Goal: Information Seeking & Learning: Learn about a topic

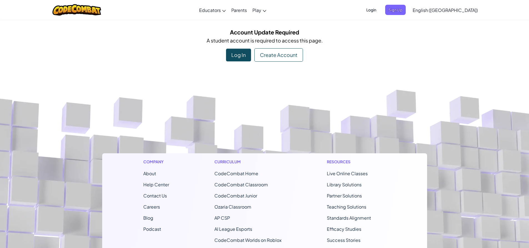
click at [380, 9] on span "Login" at bounding box center [371, 10] width 17 height 10
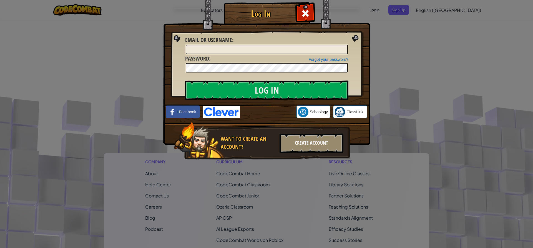
click at [209, 104] on img at bounding box center [266, 65] width 207 height 162
click at [209, 110] on img at bounding box center [221, 112] width 37 height 12
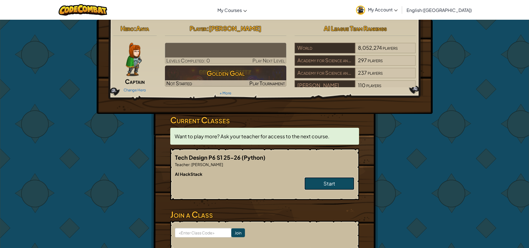
click at [310, 178] on link "Start" at bounding box center [329, 183] width 50 height 13
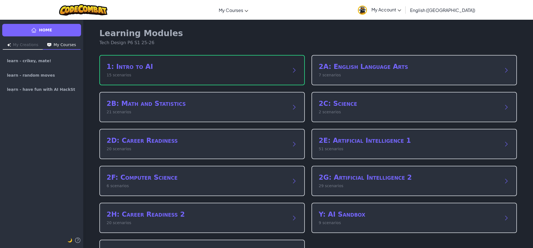
click at [249, 76] on p "15 scenarios" at bounding box center [197, 75] width 180 height 6
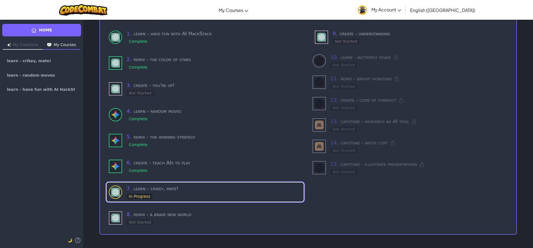
scroll to position [53, 0]
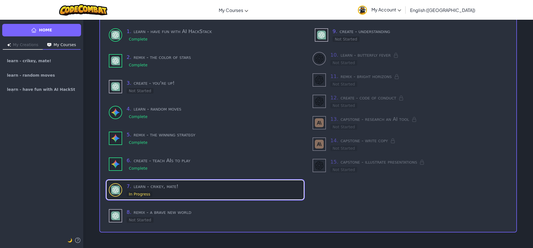
click at [155, 183] on h3 "7 . learn - [PERSON_NAME], mate!" at bounding box center [214, 187] width 175 height 8
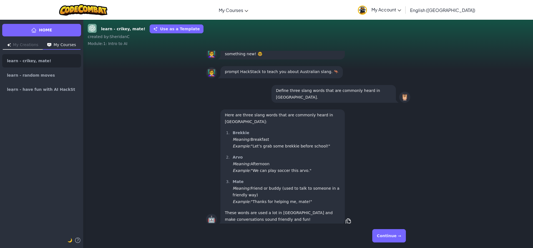
scroll to position [0, 0]
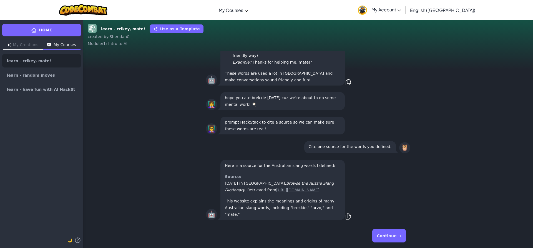
click at [395, 236] on button "Continue →" at bounding box center [390, 235] width 34 height 13
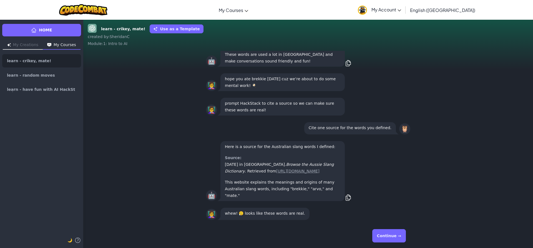
click at [391, 236] on button "Continue →" at bounding box center [390, 235] width 34 height 13
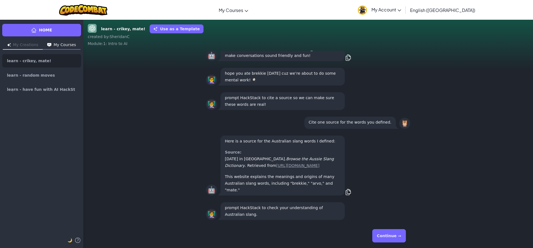
click at [391, 236] on button "Continue →" at bounding box center [390, 235] width 34 height 13
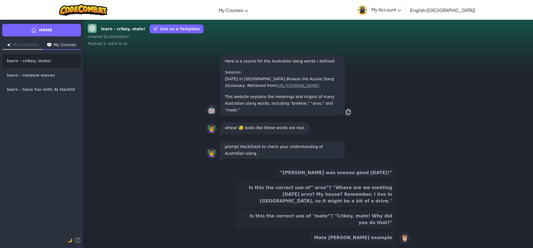
click at [375, 179] on button "“[PERSON_NAME] was sooooo good [DATE]!”" at bounding box center [336, 173] width 120 height 12
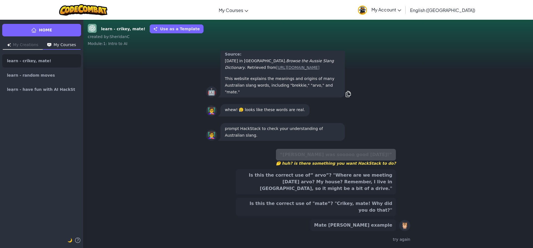
click at [269, 209] on button "Is this the correct use of "mate”? "Crikey, mate! Why did you do that?"" at bounding box center [316, 207] width 160 height 18
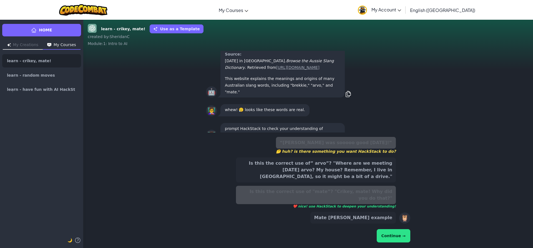
click at [409, 231] on button "Continue →" at bounding box center [394, 235] width 34 height 13
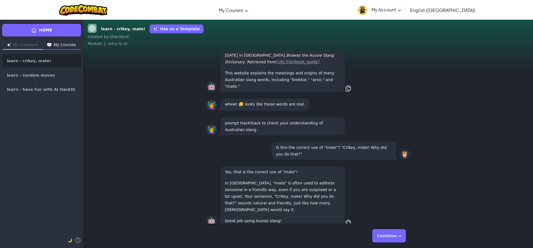
scroll to position [0, 0]
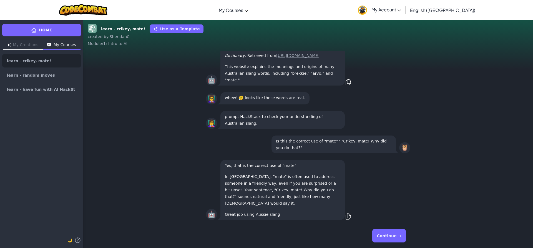
click at [385, 235] on button "Continue →" at bounding box center [390, 235] width 34 height 13
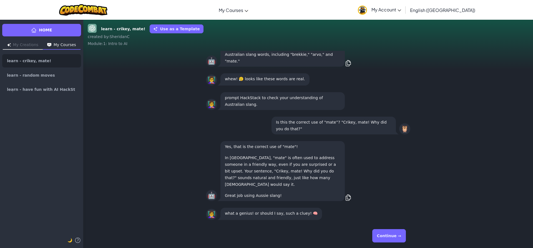
click at [384, 237] on button "Continue →" at bounding box center [390, 235] width 34 height 13
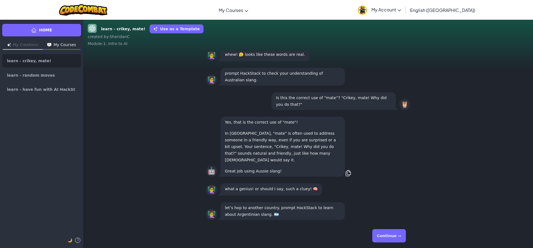
click at [384, 237] on button "Continue →" at bounding box center [390, 235] width 34 height 13
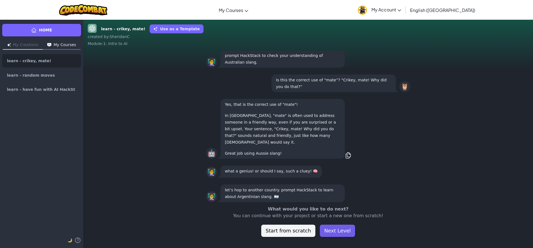
click at [342, 227] on button "Next Level" at bounding box center [337, 231] width 35 height 12
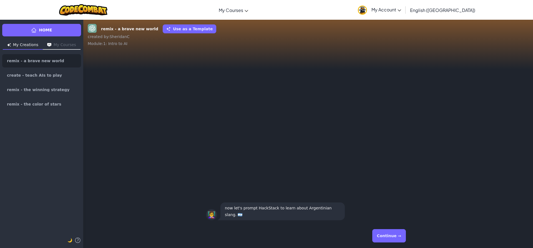
click at [391, 230] on button "Continue →" at bounding box center [390, 235] width 34 height 13
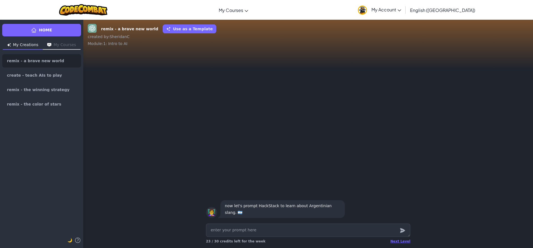
type textarea "x"
type textarea "g"
type textarea "x"
type textarea "gi"
type textarea "x"
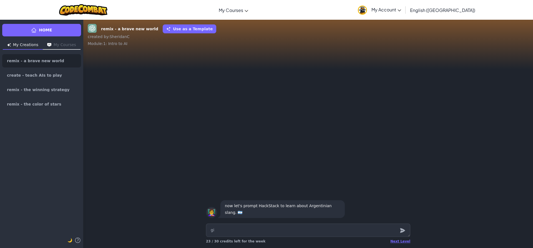
type textarea "giv"
type textarea "x"
type textarea "give"
type textarea "x"
type textarea "give"
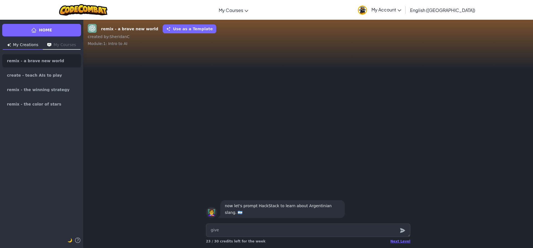
type textarea "x"
type textarea "give m"
type textarea "x"
type textarea "give me"
type textarea "x"
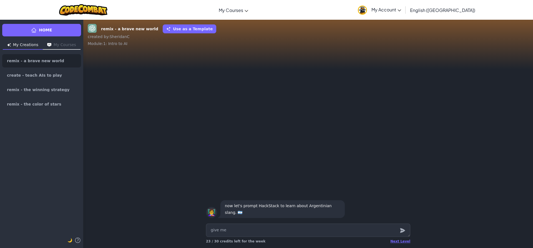
type textarea "give me"
type textarea "x"
type textarea "give me a"
type textarea "x"
type textarea "give me a"
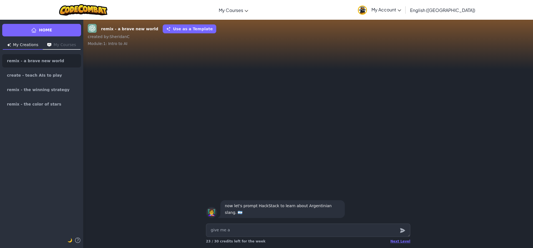
type textarea "x"
type textarea "give me a l"
type textarea "x"
type textarea "give me a li"
type textarea "x"
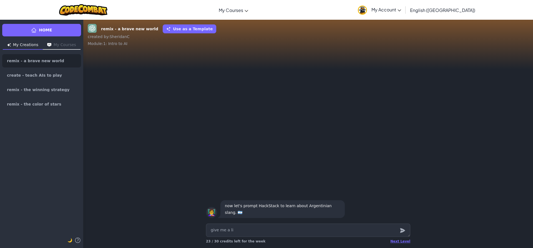
type textarea "give me a lis"
type textarea "x"
type textarea "give me a list"
type textarea "x"
type textarea "give me a list"
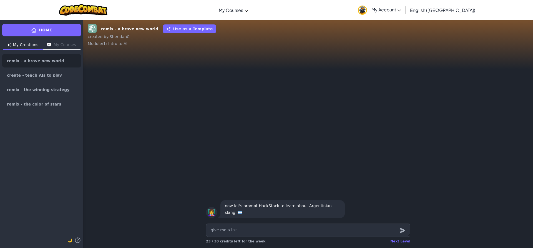
type textarea "x"
type textarea "give me a list o"
type textarea "x"
type textarea "give me a list of"
type textarea "x"
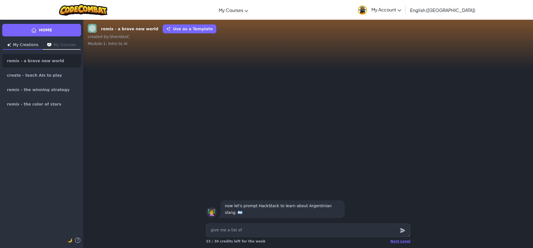
type textarea "give me a list of"
type textarea "x"
type textarea "give me a list of t"
type textarea "x"
type textarea "give me a list of te"
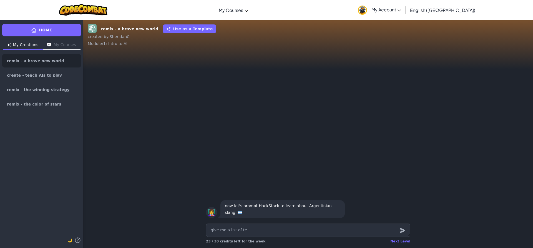
type textarea "x"
type textarea "give me a list of ten"
type textarea "x"
type textarea "give me a list of ten"
type textarea "x"
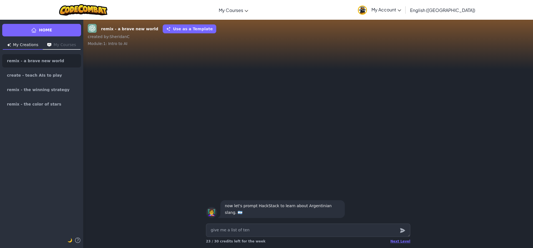
type textarea "give me a list of ten A"
type textarea "x"
type textarea "give me a list of ten Ar"
type textarea "x"
type textarea "give me a list of ten Arg"
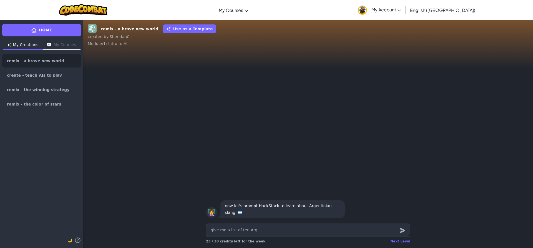
type textarea "x"
type textarea "give me a list of ten Arge"
type textarea "x"
type textarea "give me a list of ten Argen"
type textarea "x"
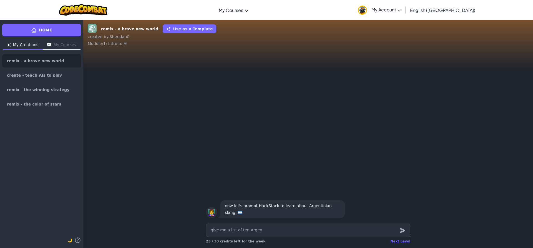
type textarea "give me a list of ten Argent"
type textarea "x"
type textarea "give me a list of ten Argenti"
type textarea "x"
type textarea "give me a list of ten Argentin"
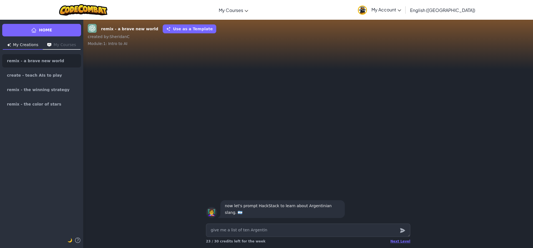
type textarea "x"
type textarea "give me a list of ten Argentini"
type textarea "x"
type textarea "give me a list of ten Argentinia"
type textarea "x"
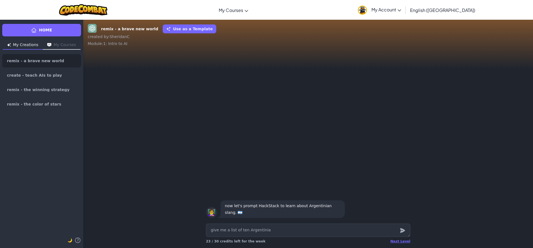
type textarea "give me a list of ten Argentinian"
type textarea "x"
type textarea "give me a list of ten Argentinian"
type textarea "x"
type textarea "give me a list of ten [DEMOGRAPHIC_DATA] s"
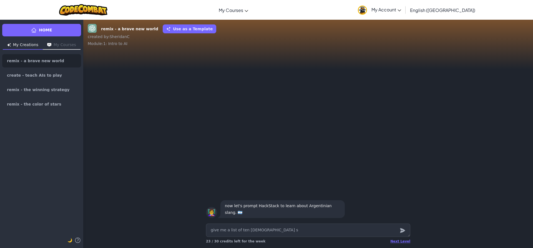
type textarea "x"
type textarea "give me a list of ten Argentinian sl"
type textarea "x"
type textarea "give me a list of ten [DEMOGRAPHIC_DATA] sla"
type textarea "x"
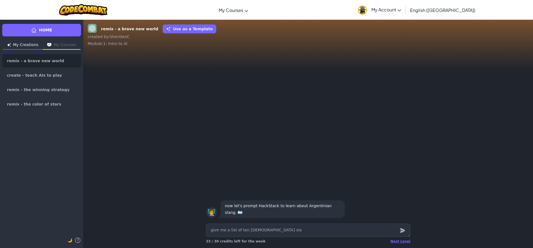
type textarea "give me a list of ten [DEMOGRAPHIC_DATA] slan"
type textarea "x"
type textarea "give me a list of ten Argentinian slang"
type textarea "x"
type textarea "give me a list of ten Argentinian slang"
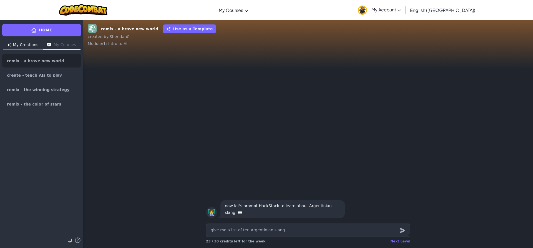
type textarea "x"
type textarea "give me a list of ten Argentinian slang w"
type textarea "x"
type textarea "give me a list of ten Argentinian slang wo"
type textarea "x"
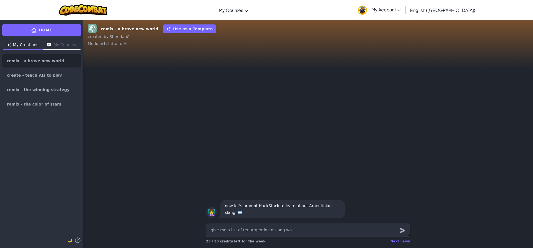
type textarea "give me a list of ten Argentinian slang wor"
type textarea "x"
type textarea "give me a list of ten Argentinian slang word"
type textarea "x"
type textarea "give me a list of ten Argentinian slang words"
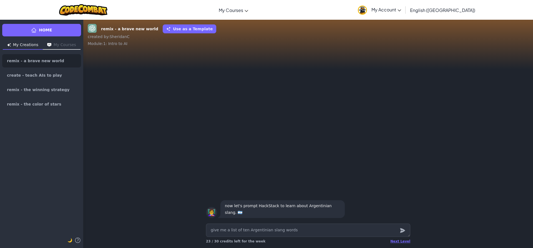
click at [401, 229] on icon "submit" at bounding box center [402, 230] width 5 height 5
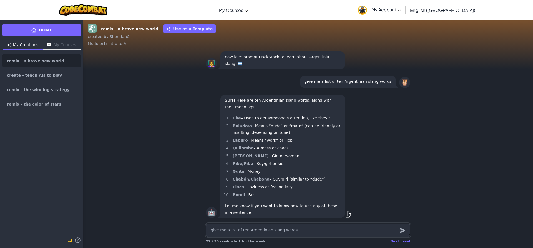
type textarea "x"
type textarea "L"
type textarea "x"
type textarea "La"
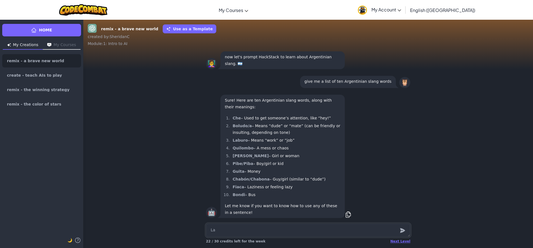
type textarea "x"
type textarea "Lab"
type textarea "x"
type textarea "Labu"
type textarea "x"
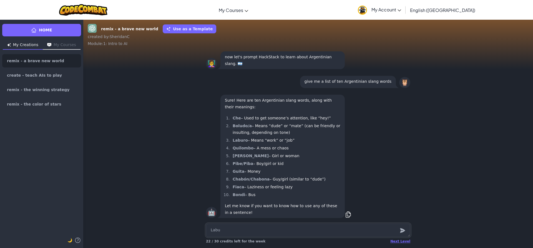
type textarea "Labur"
type textarea "x"
type textarea "Laburo"
type textarea "x"
type textarea "Laburo"
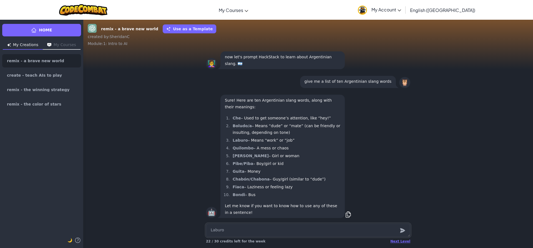
type textarea "x"
type textarea "Laburo m"
type textarea "x"
type textarea "Laburo me"
type textarea "x"
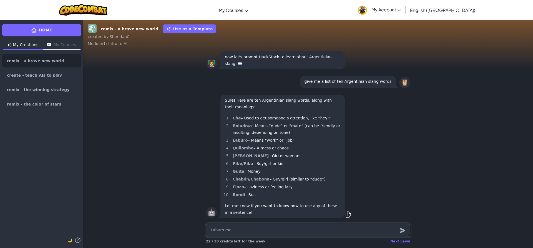
type textarea "Laburo mea"
type textarea "x"
type textarea "Laburo mean"
type textarea "x"
type textarea "Laburo means"
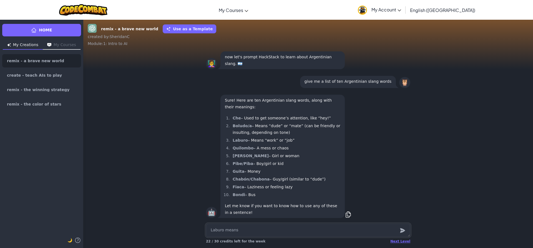
type textarea "x"
type textarea "Laburo means"
type textarea "x"
type textarea "Laburo means w"
type textarea "x"
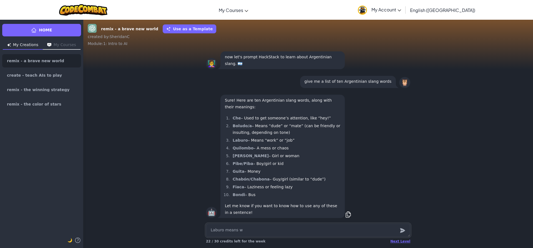
type textarea "Laburo means wo"
type textarea "x"
type textarea "Laburo means wor"
type textarea "x"
type textarea "Laburo means work"
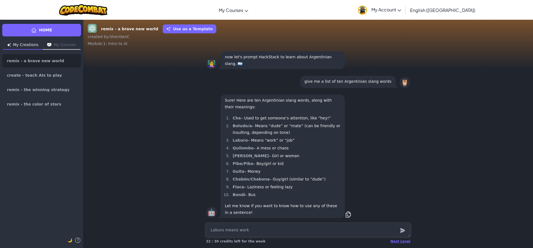
type textarea "x"
type textarea "Laburo means work"
type textarea "x"
type textarea "Laburo means work o"
type textarea "x"
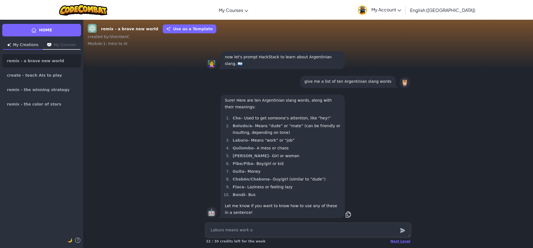
type textarea "Laburo means work or"
type textarea "x"
type textarea "Laburo means work or"
type textarea "x"
type textarea "Laburo means work or j"
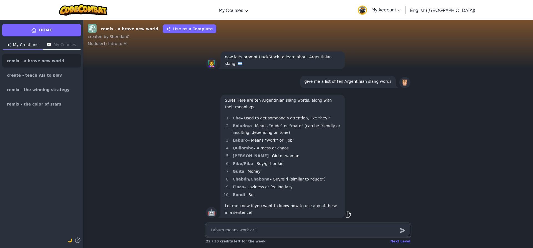
type textarea "x"
type textarea "Laburo means work or jo"
type textarea "x"
type textarea "Laburo means work or job"
click at [405, 228] on icon "submit" at bounding box center [403, 230] width 6 height 7
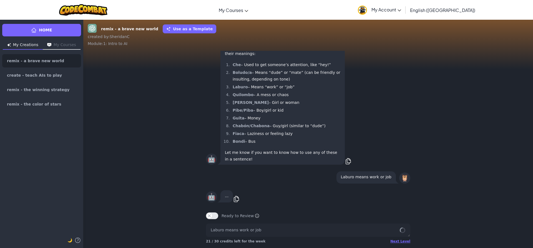
scroll to position [0, 0]
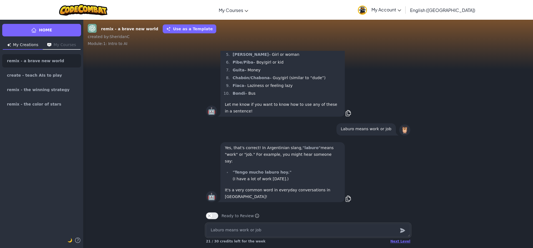
type textarea "x"
type textarea "t"
type textarea "x"
type textarea "th"
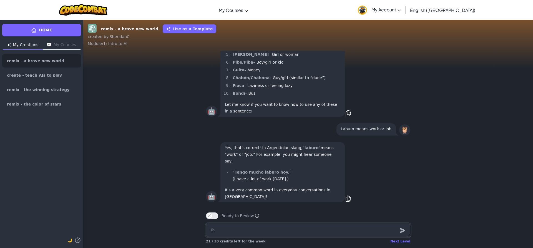
type textarea "x"
type textarea "tha"
type textarea "x"
type textarea "than"
type textarea "x"
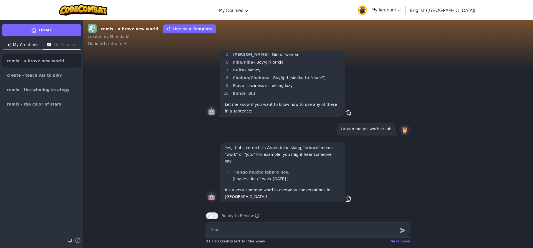
type textarea "thank"
type textarea "x"
type textarea "thank"
type textarea "x"
type textarea "thank u"
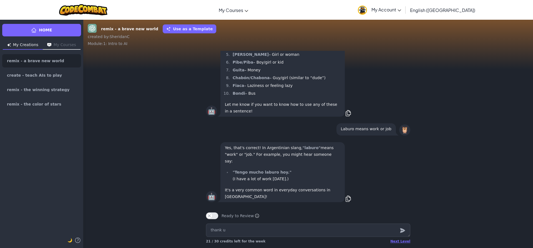
click at [404, 232] on icon "submit" at bounding box center [403, 230] width 6 height 7
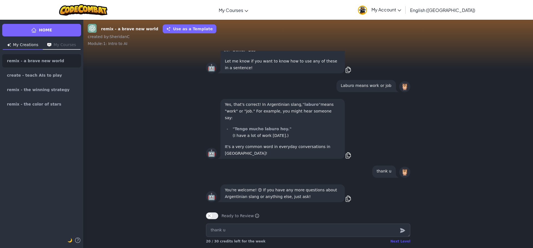
click at [399, 239] on div "Next Level" at bounding box center [401, 241] width 20 height 4
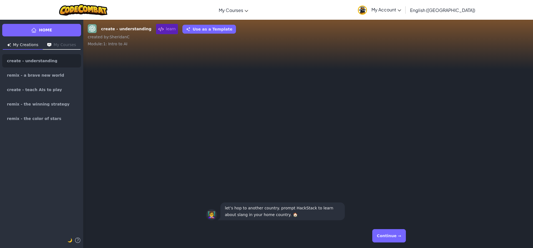
click at [388, 233] on button "Continue →" at bounding box center [390, 235] width 34 height 13
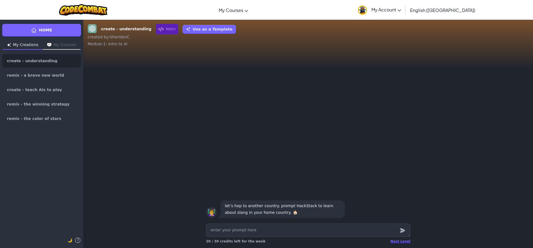
type textarea "x"
type textarea "t"
type textarea "x"
type textarea "te"
type textarea "x"
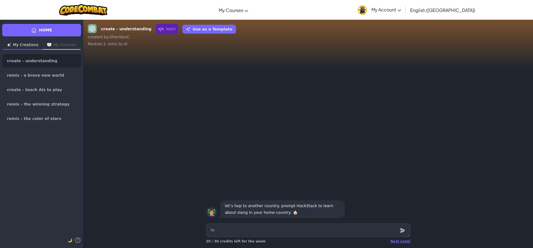
type textarea "tea"
type textarea "x"
type textarea "teac"
type textarea "x"
type textarea "teach"
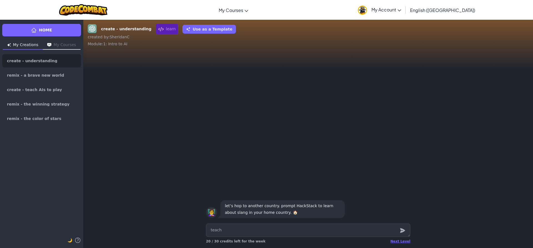
type textarea "x"
type textarea "teach"
type textarea "x"
type textarea "teach m"
type textarea "x"
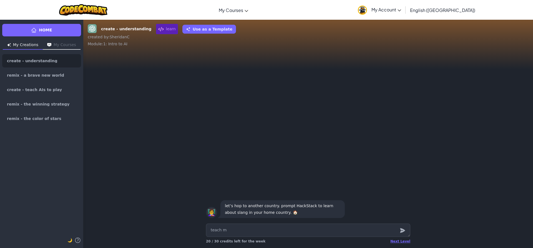
type textarea "teach me"
type textarea "x"
type textarea "teach me"
type textarea "x"
type textarea "teach me a"
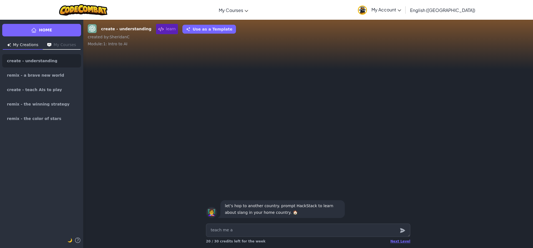
type textarea "x"
type textarea "teach me ab"
type textarea "x"
type textarea "teach me abo"
type textarea "x"
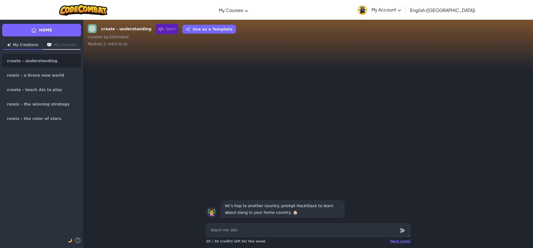
type textarea "teach me abou"
type textarea "x"
type textarea "teach me about"
type textarea "x"
type textarea "teach me about"
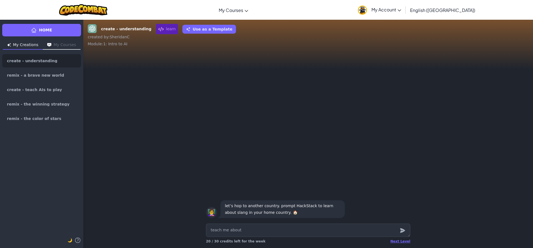
type textarea "x"
type textarea "teach me about s"
type textarea "x"
type textarea "teach me about sl"
type textarea "x"
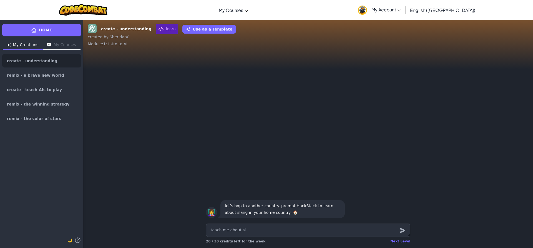
type textarea "teach me about sla"
type textarea "x"
type textarea "teach me about slan"
type textarea "x"
type textarea "teach me about slang"
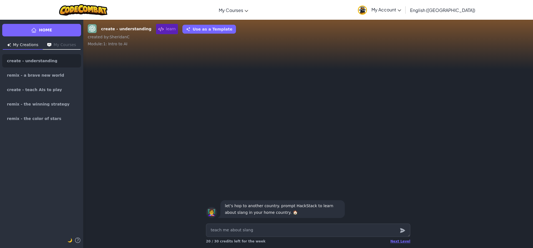
type textarea "x"
type textarea "teach me about slang"
type textarea "x"
type textarea "teach me about slang i"
click at [266, 234] on textarea "teach me about slang in new hamphshire" at bounding box center [308, 230] width 204 height 13
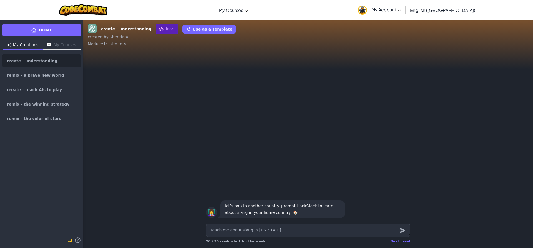
click at [256, 231] on textarea "teach me about slang in [US_STATE]" at bounding box center [308, 230] width 204 height 13
click at [403, 228] on icon "submit" at bounding box center [403, 230] width 6 height 7
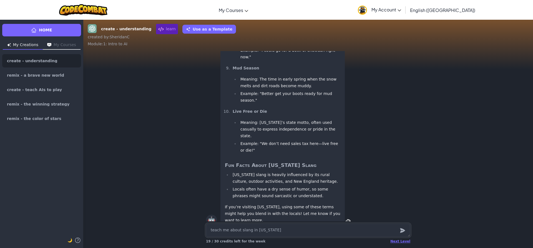
scroll to position [0, 0]
